Goal: Transaction & Acquisition: Purchase product/service

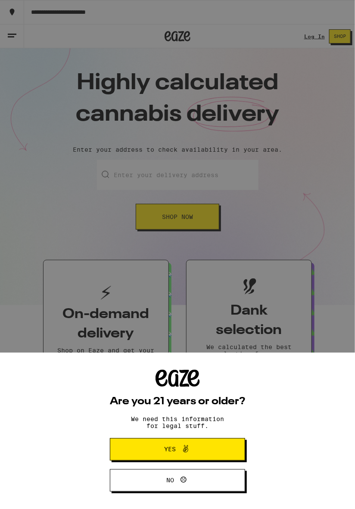
click at [214, 452] on button "Yes" at bounding box center [177, 449] width 135 height 22
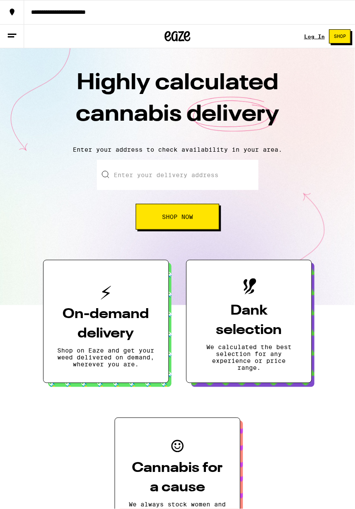
click at [202, 190] on input "Enter your delivery address" at bounding box center [178, 175] width 162 height 30
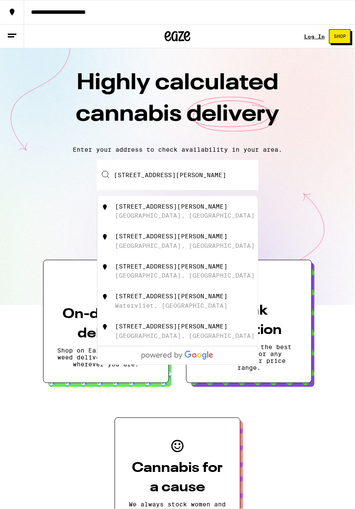
click at [146, 219] on div "[GEOGRAPHIC_DATA], [GEOGRAPHIC_DATA]" at bounding box center [185, 215] width 140 height 7
type input "[STREET_ADDRESS][PERSON_NAME]"
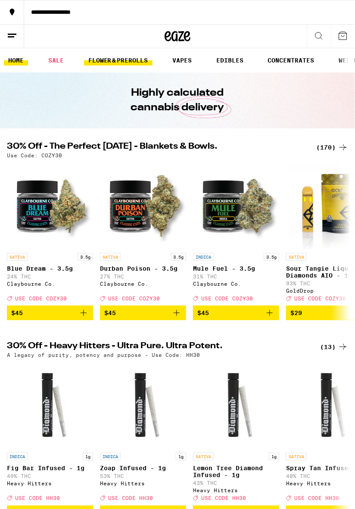
click at [126, 59] on link "FLOWER & PREROLLS" at bounding box center [118, 60] width 68 height 10
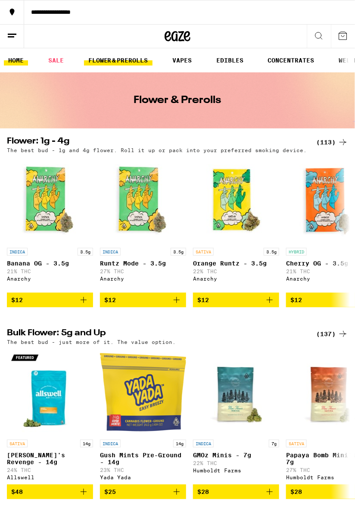
click at [19, 59] on link "HOME" at bounding box center [16, 60] width 24 height 10
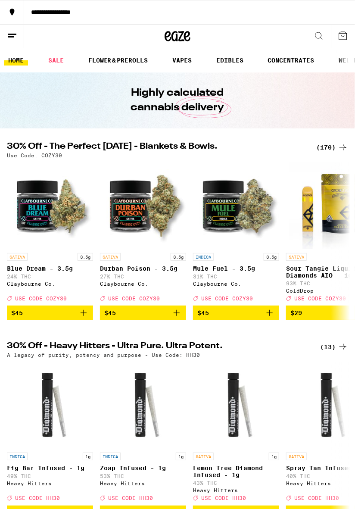
click at [13, 37] on line at bounding box center [11, 37] width 6 height 0
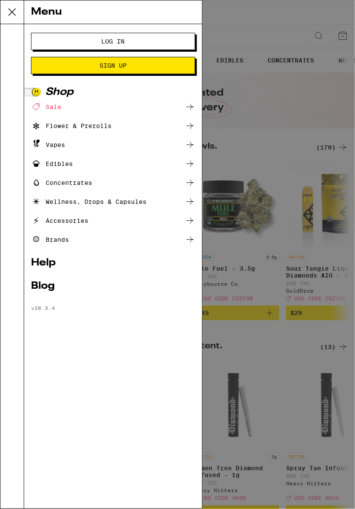
click at [324, 16] on div "Menu Log In Sign Up Shop Sale Flower & Prerolls Vapes Edibles Concentrates Well…" at bounding box center [177, 254] width 355 height 509
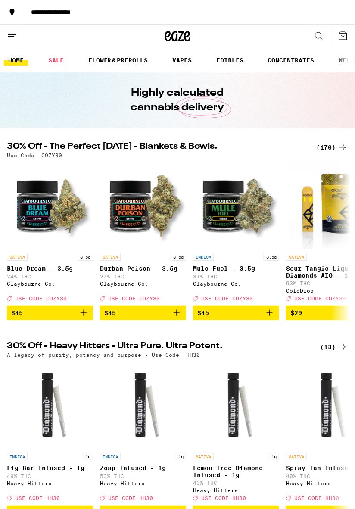
click at [342, 36] on icon at bounding box center [343, 36] width 10 height 10
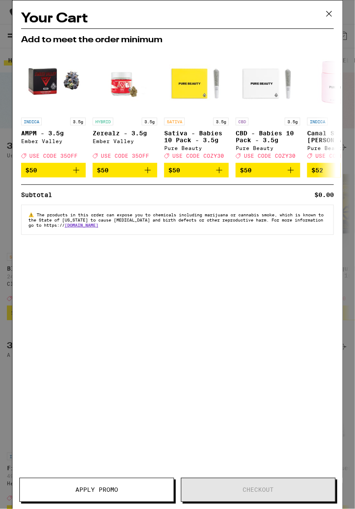
click at [327, 16] on icon at bounding box center [329, 13] width 13 height 13
